Goal: Transaction & Acquisition: Purchase product/service

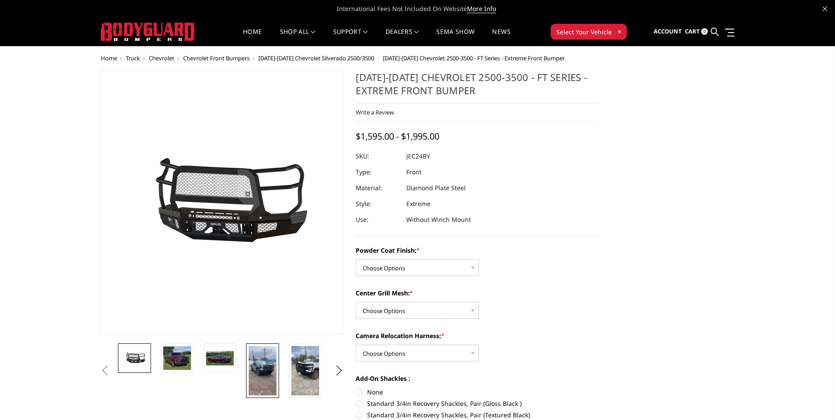
click at [264, 368] on img at bounding box center [263, 370] width 28 height 49
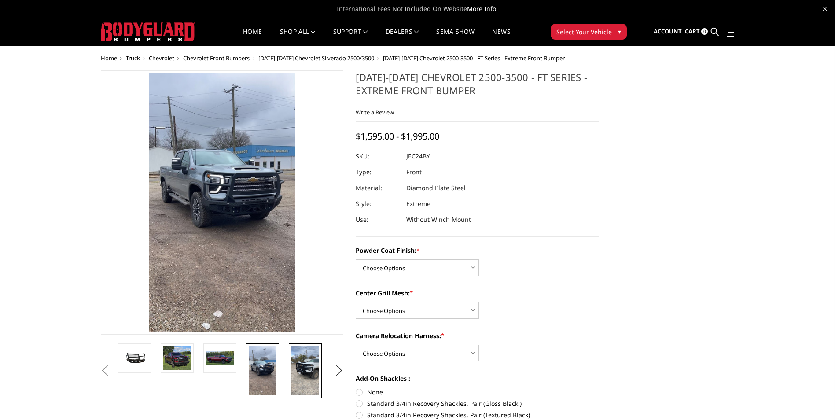
click at [307, 372] on img at bounding box center [305, 370] width 28 height 49
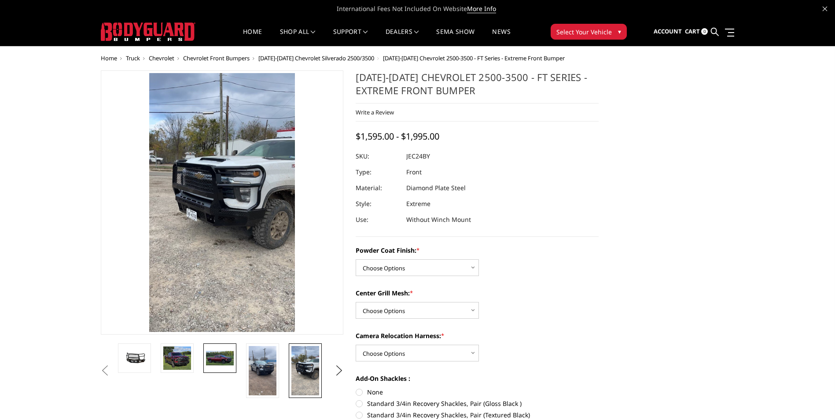
click at [207, 354] on img at bounding box center [220, 358] width 28 height 15
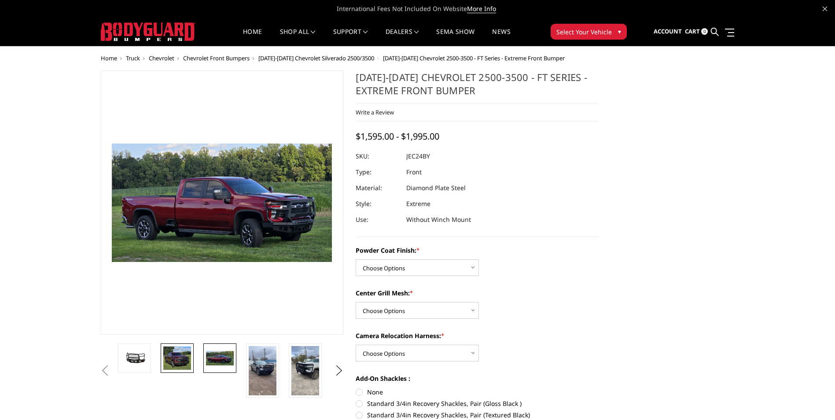
drag, startPoint x: 172, startPoint y: 355, endPoint x: 163, endPoint y: 356, distance: 8.8
click at [172, 355] on img at bounding box center [177, 358] width 28 height 24
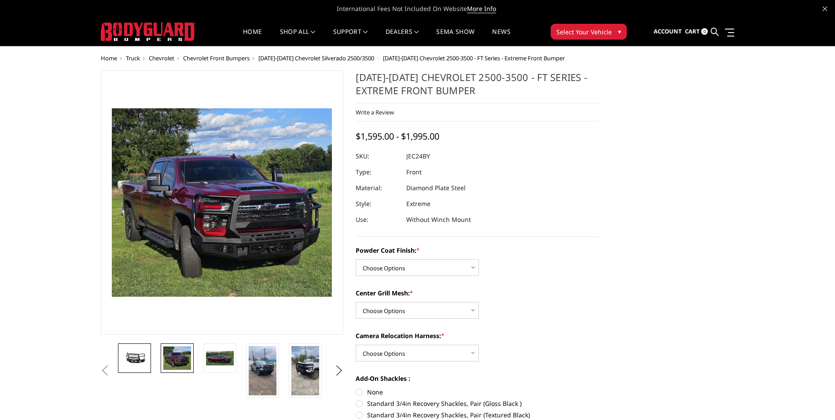
click at [135, 356] on img at bounding box center [135, 358] width 28 height 13
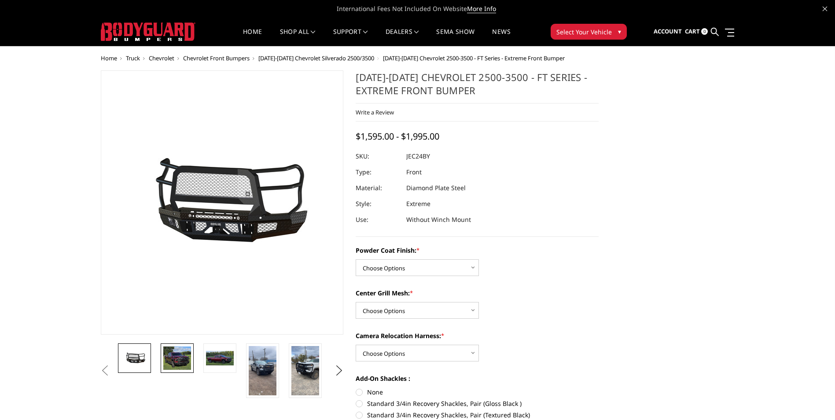
click at [175, 357] on img at bounding box center [177, 358] width 28 height 24
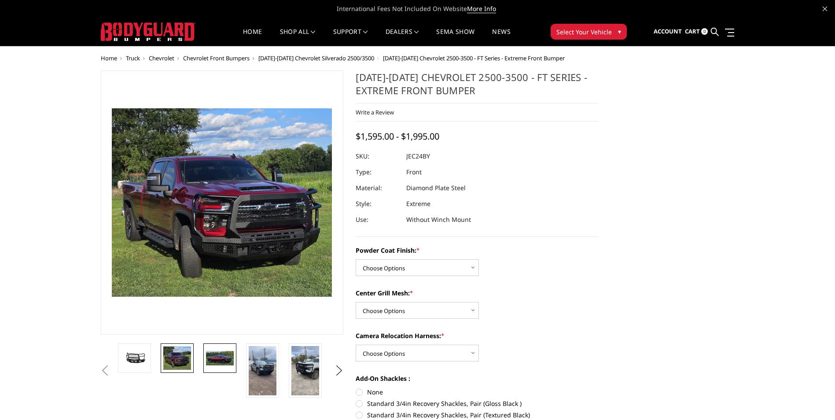
click at [214, 359] on img at bounding box center [220, 358] width 28 height 15
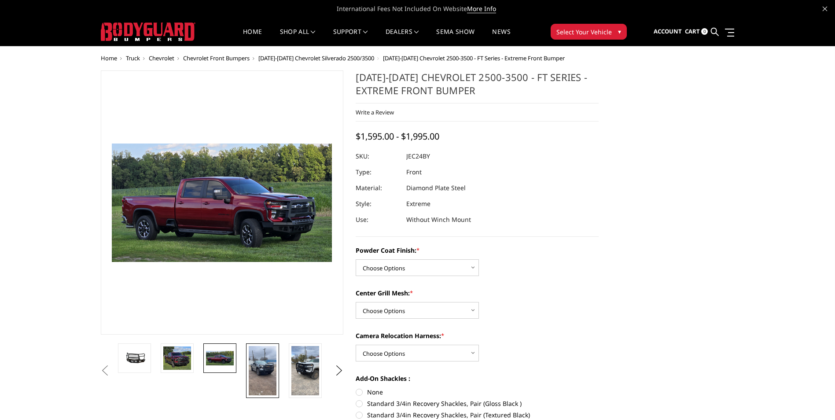
click at [271, 358] on img at bounding box center [263, 370] width 28 height 49
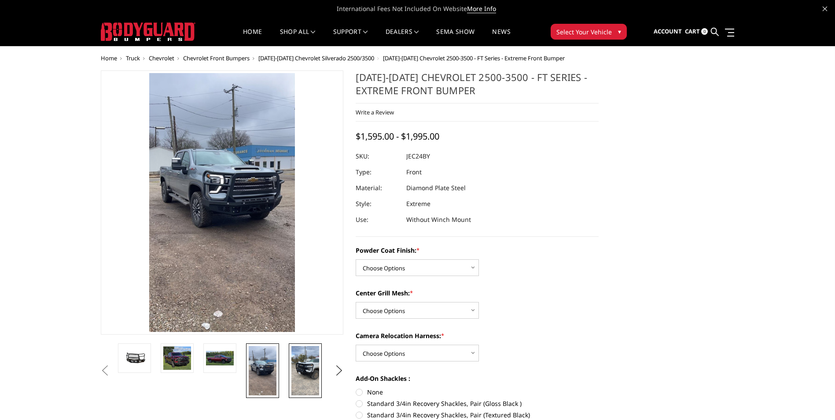
click at [291, 368] on link at bounding box center [305, 370] width 33 height 55
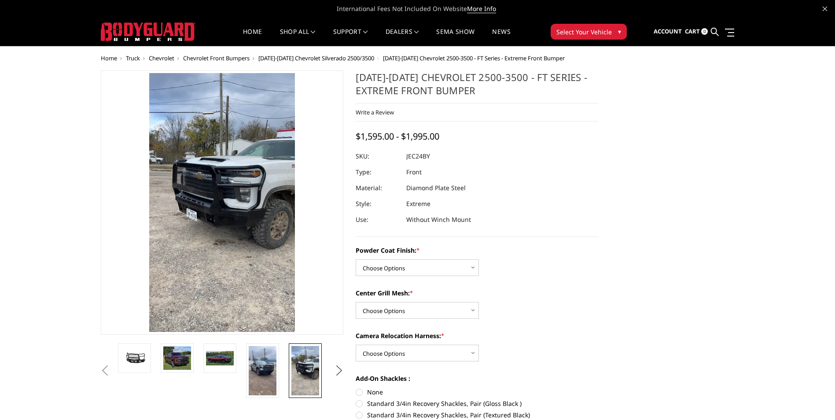
click at [337, 372] on button "Next" at bounding box center [338, 370] width 13 height 13
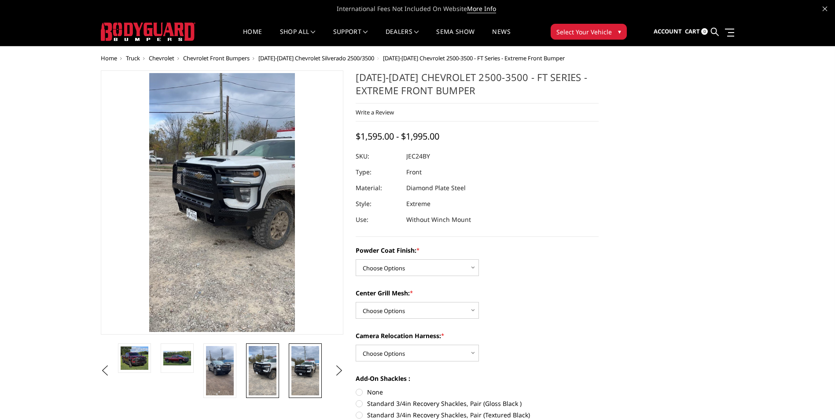
click at [317, 378] on img at bounding box center [305, 370] width 28 height 49
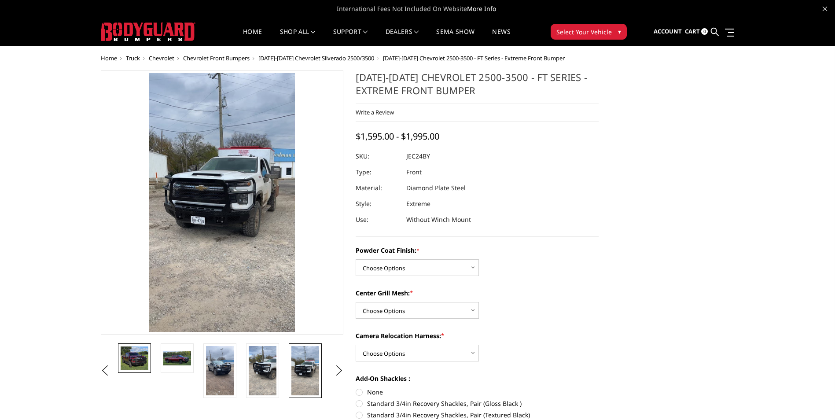
click at [129, 361] on img at bounding box center [135, 358] width 28 height 24
